Goal: Find specific page/section: Find specific page/section

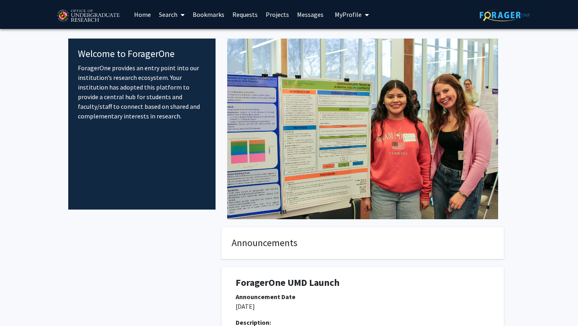
click at [168, 12] on link "Search" at bounding box center [172, 14] width 34 height 28
click at [174, 39] on span "Faculty/Staff" at bounding box center [184, 37] width 59 height 16
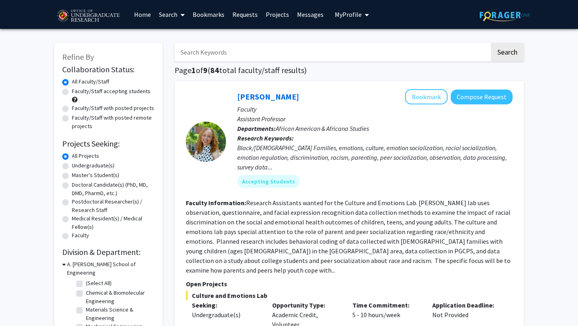
click at [133, 96] on div "Faculty/Staff accepting students" at bounding box center [108, 95] width 92 height 17
click at [132, 93] on label "Faculty/Staff accepting students" at bounding box center [111, 91] width 79 height 8
click at [77, 92] on input "Faculty/Staff accepting students" at bounding box center [74, 89] width 5 height 5
radio input "true"
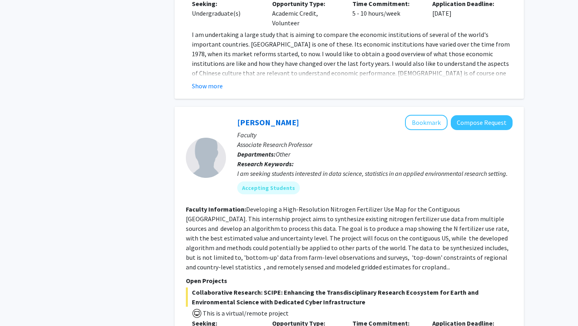
scroll to position [1330, 0]
